Goal: Task Accomplishment & Management: Manage account settings

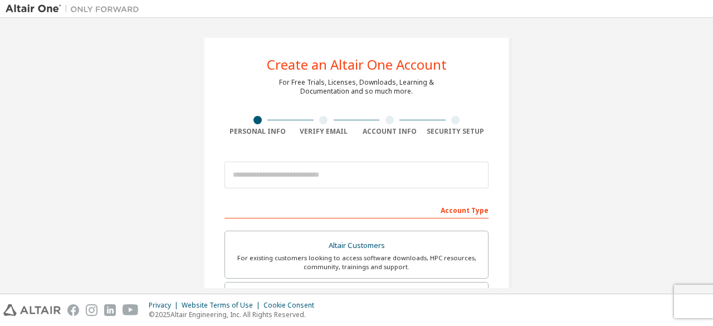
click at [305, 38] on div "Create an Altair One Account For Free Trials, Licenses, Downloads, Learning & D…" at bounding box center [356, 318] width 306 height 563
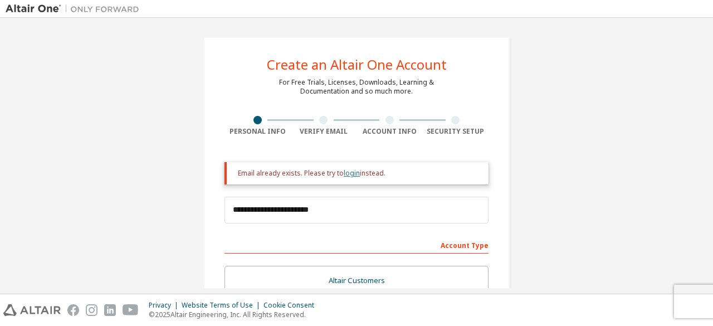
type input "**********"
click at [344, 170] on link "login" at bounding box center [352, 172] width 16 height 9
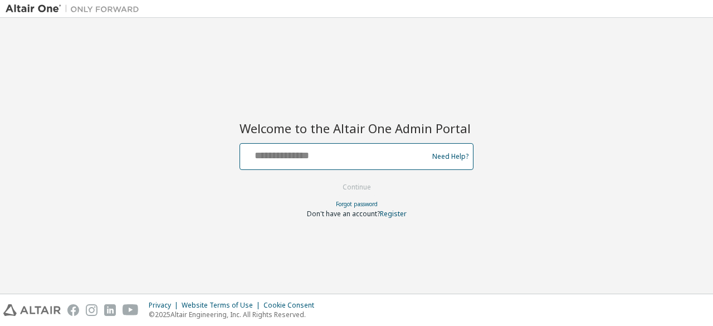
click at [326, 160] on input "text" at bounding box center [335, 154] width 182 height 16
type input "**********"
click at [331, 179] on button "Continue" at bounding box center [357, 187] width 52 height 17
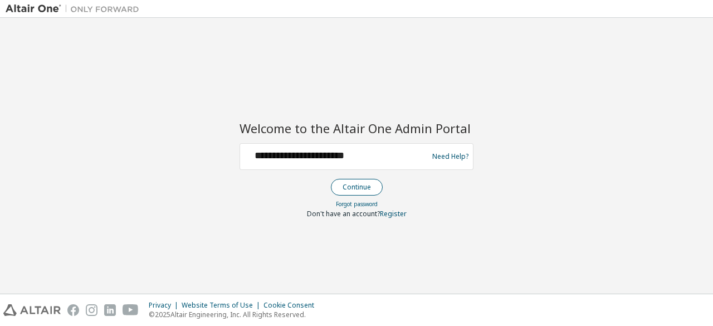
click at [365, 185] on button "Continue" at bounding box center [357, 187] width 52 height 17
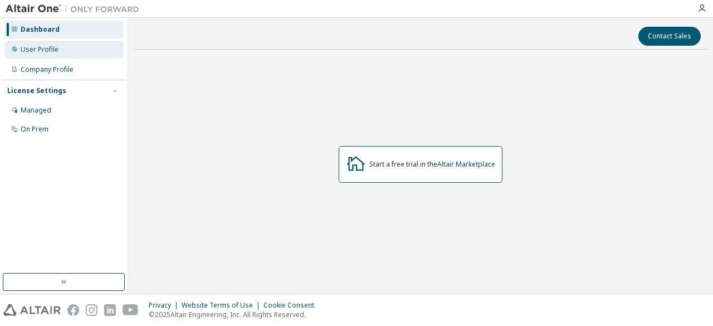
click at [40, 51] on div "User Profile" at bounding box center [40, 49] width 38 height 9
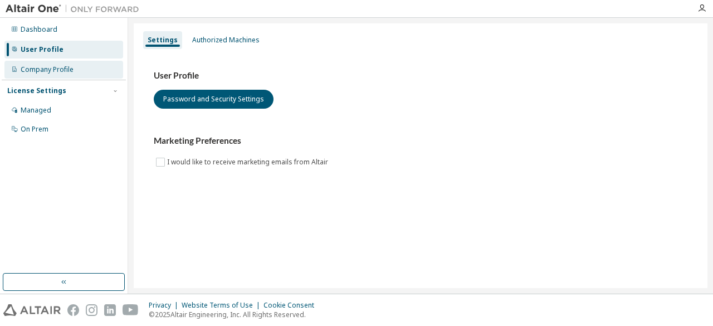
click at [42, 71] on div "Company Profile" at bounding box center [47, 69] width 53 height 9
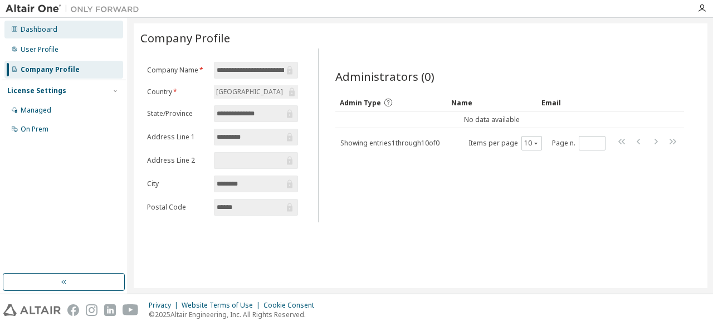
click at [37, 32] on div "Dashboard" at bounding box center [39, 29] width 37 height 9
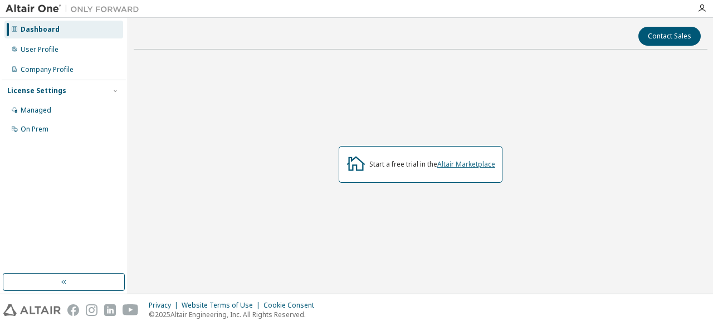
click at [464, 164] on link "Altair Marketplace" at bounding box center [466, 163] width 58 height 9
